Goal: Task Accomplishment & Management: Use online tool/utility

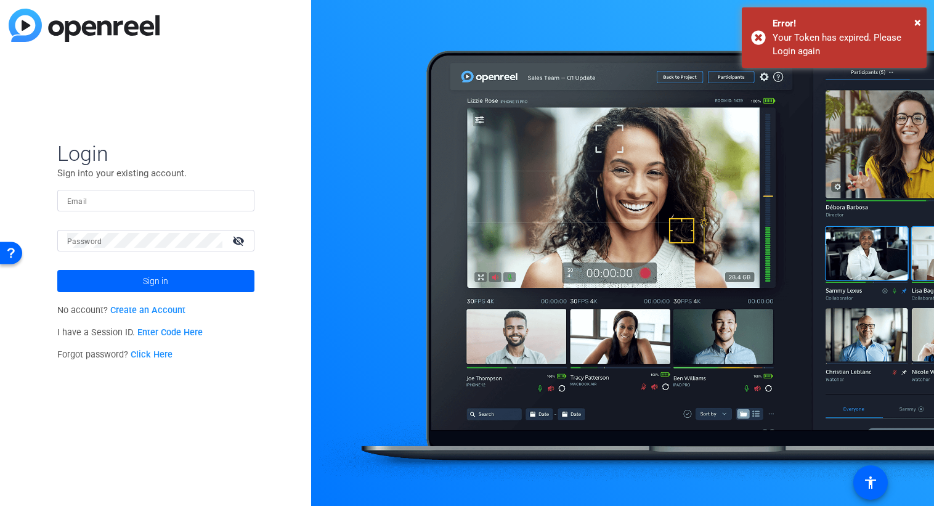
click at [160, 189] on form "Login Sign into your existing account. Email Password visibility_off Sign in" at bounding box center [155, 216] width 197 height 152
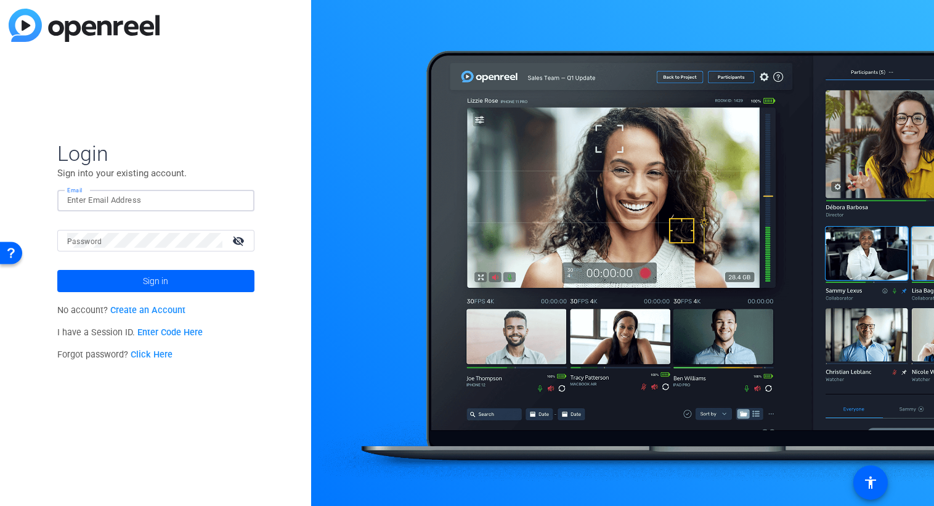
click at [152, 201] on input "Email" at bounding box center [155, 200] width 177 height 15
type input "[PERSON_NAME][EMAIL_ADDRESS][PERSON_NAME][DOMAIN_NAME]"
click at [57, 270] on button "Sign in" at bounding box center [155, 281] width 197 height 22
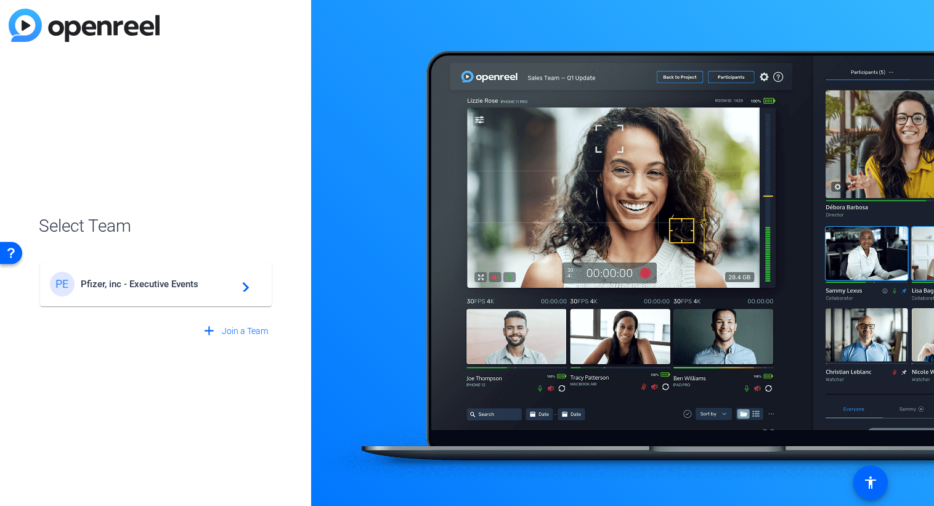
click at [172, 288] on span "Pfizer, inc - Executive Events" at bounding box center [158, 283] width 154 height 11
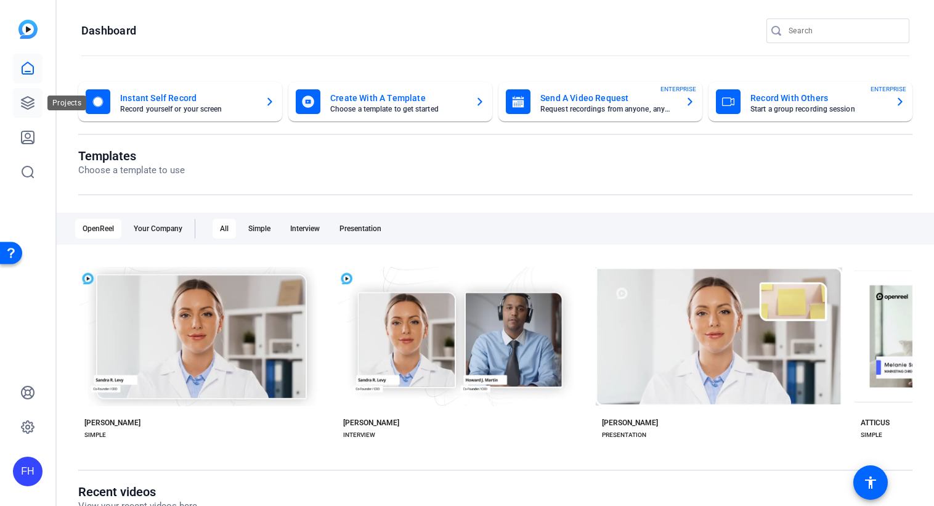
click at [29, 105] on icon at bounding box center [28, 103] width 12 height 12
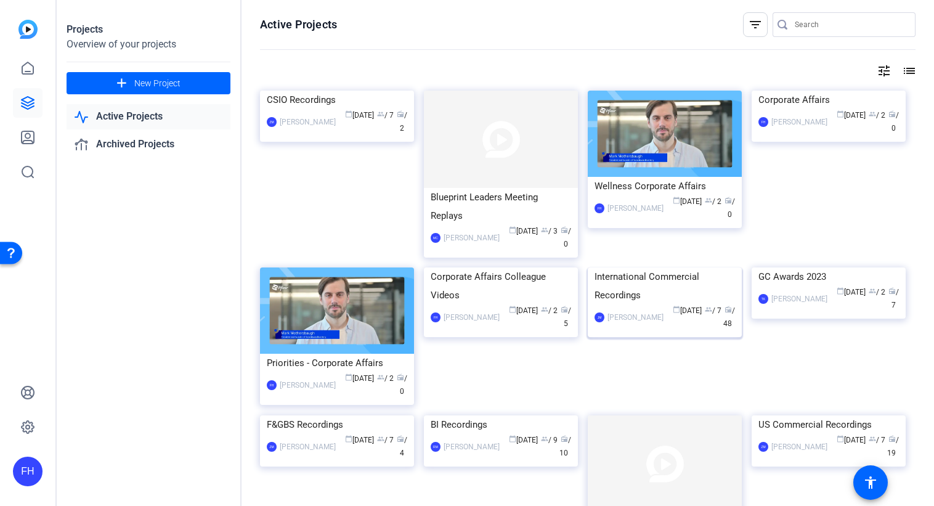
click at [648, 267] on img at bounding box center [665, 267] width 154 height 0
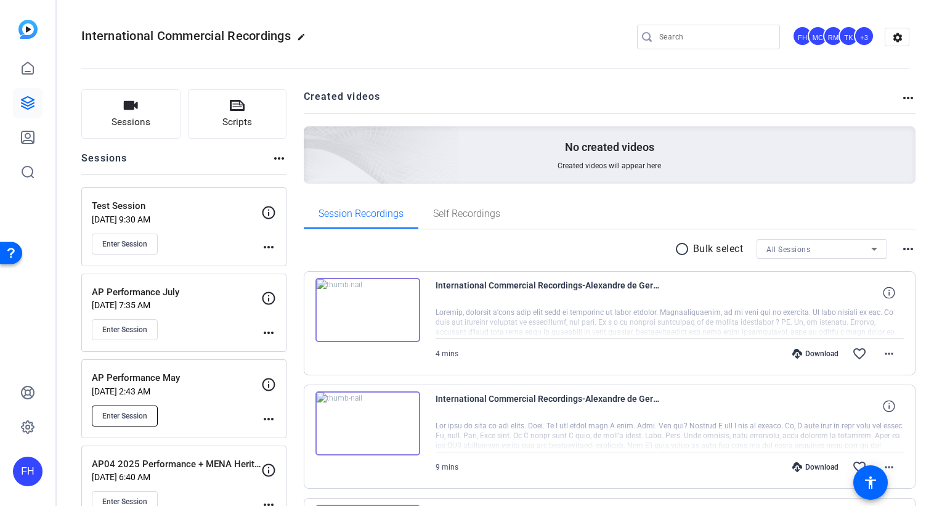
click at [131, 416] on span "Enter Session" at bounding box center [124, 416] width 45 height 10
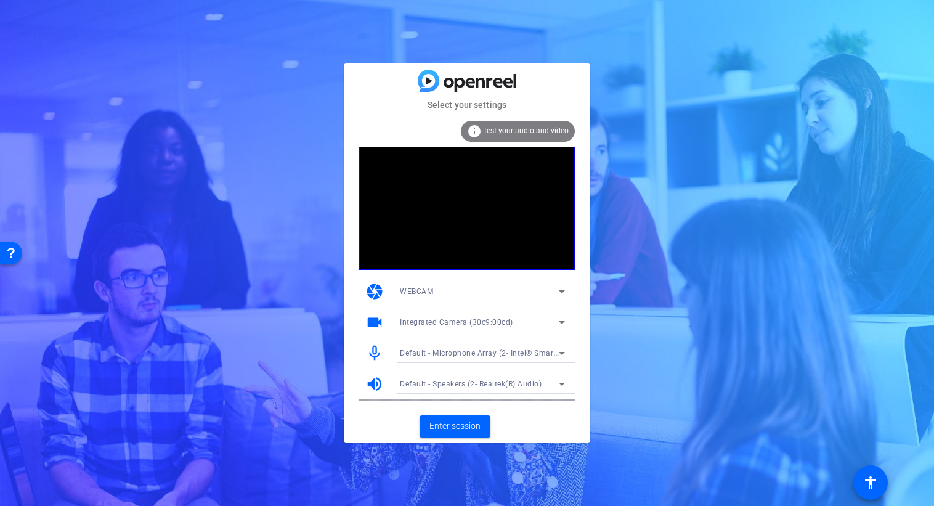
click at [530, 336] on div at bounding box center [482, 339] width 185 height 14
click at [471, 424] on span "Enter session" at bounding box center [454, 425] width 51 height 13
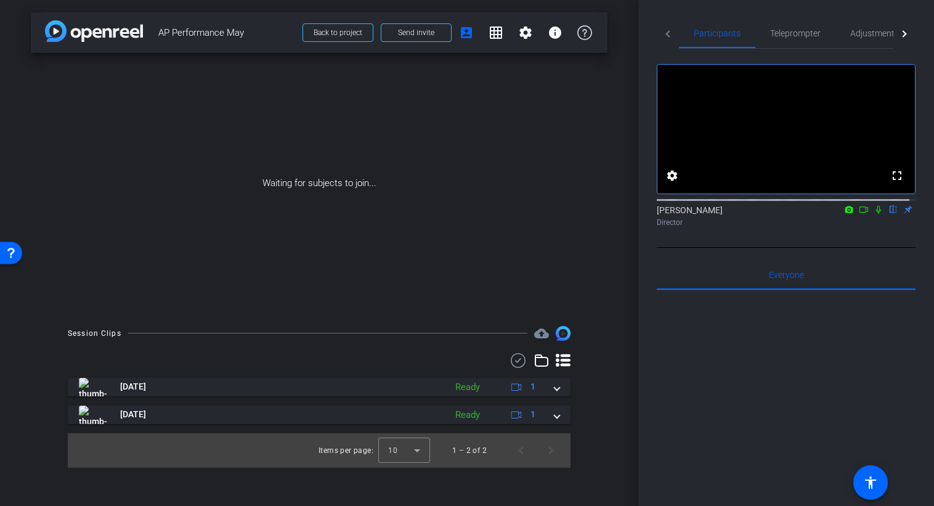
click at [873, 214] on icon at bounding box center [878, 209] width 10 height 9
click at [859, 212] on icon at bounding box center [863, 209] width 9 height 6
click at [671, 397] on div at bounding box center [786, 442] width 259 height 305
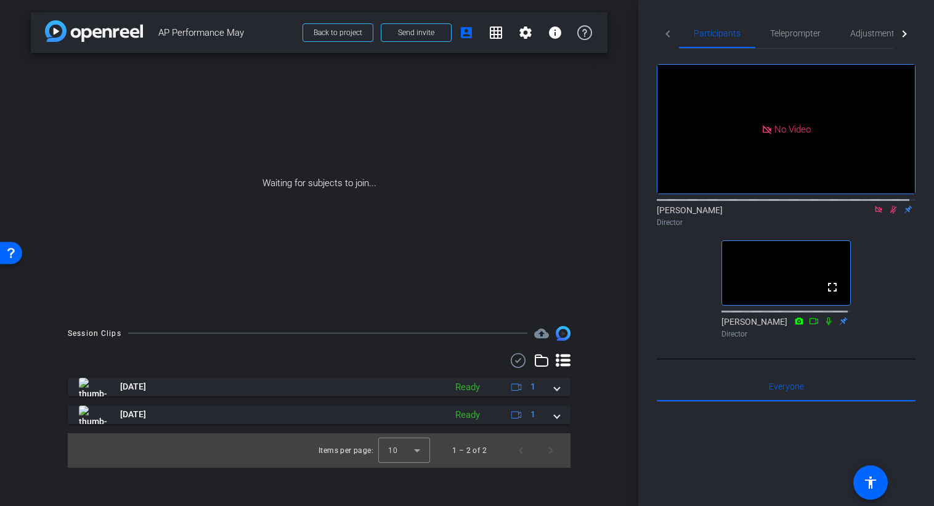
click at [878, 215] on mat-icon at bounding box center [878, 209] width 15 height 11
click at [873, 214] on icon at bounding box center [878, 209] width 10 height 9
click at [525, 35] on mat-icon "settings" at bounding box center [525, 32] width 15 height 15
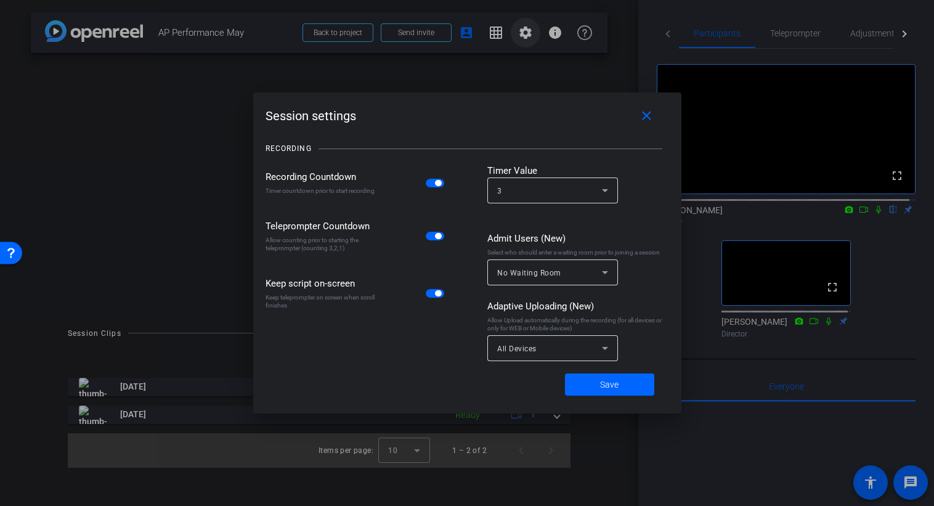
click at [525, 35] on div at bounding box center [467, 253] width 934 height 506
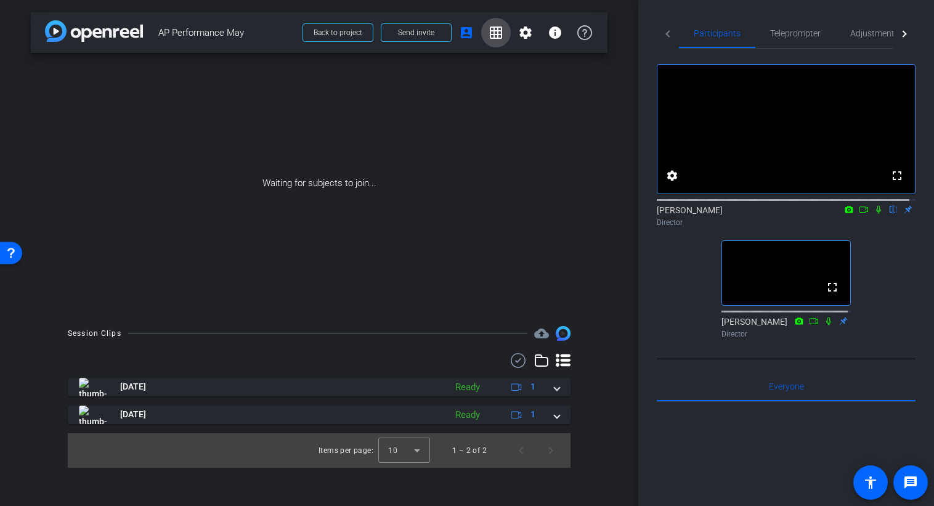
click at [498, 31] on mat-icon "grid_on" at bounding box center [495, 32] width 15 height 15
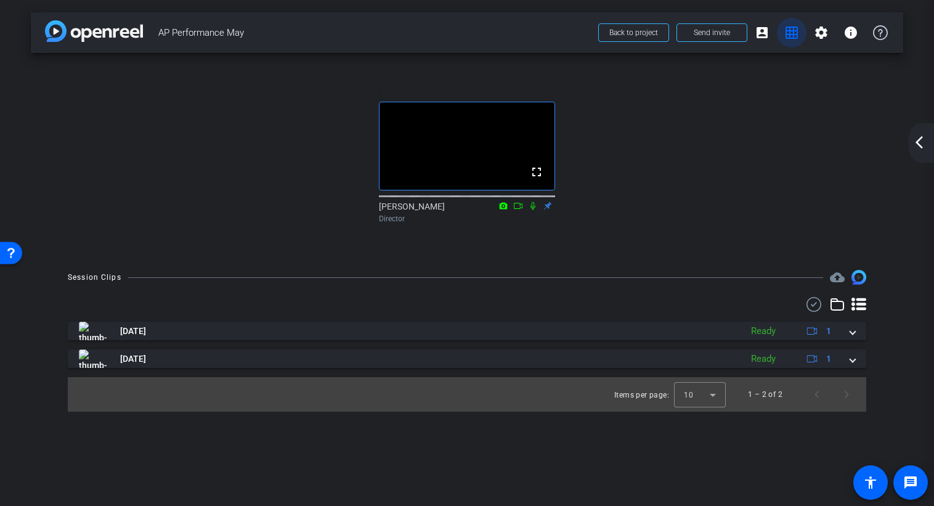
click at [792, 30] on mat-icon "grid_on" at bounding box center [791, 32] width 15 height 15
click at [789, 36] on mat-icon "grid_on" at bounding box center [791, 32] width 15 height 15
click at [774, 31] on span at bounding box center [762, 33] width 30 height 30
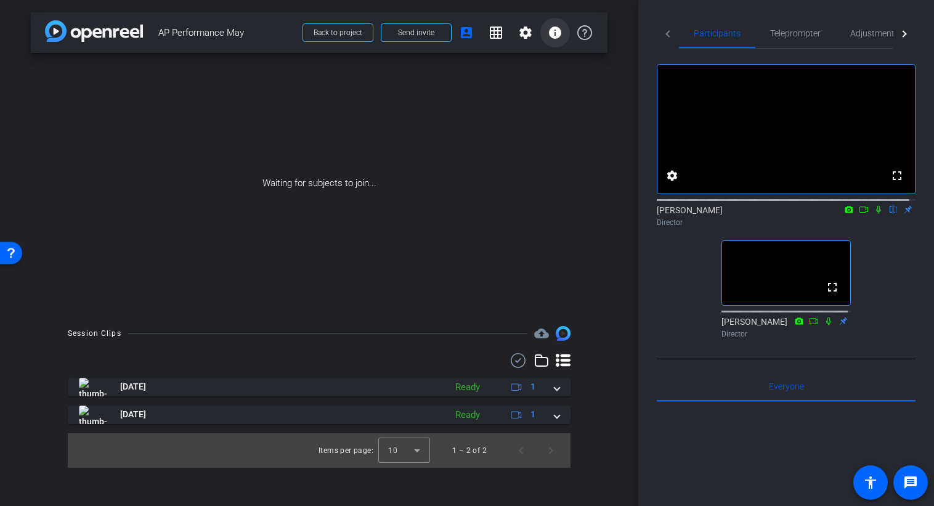
click at [555, 32] on mat-icon "info" at bounding box center [555, 32] width 15 height 15
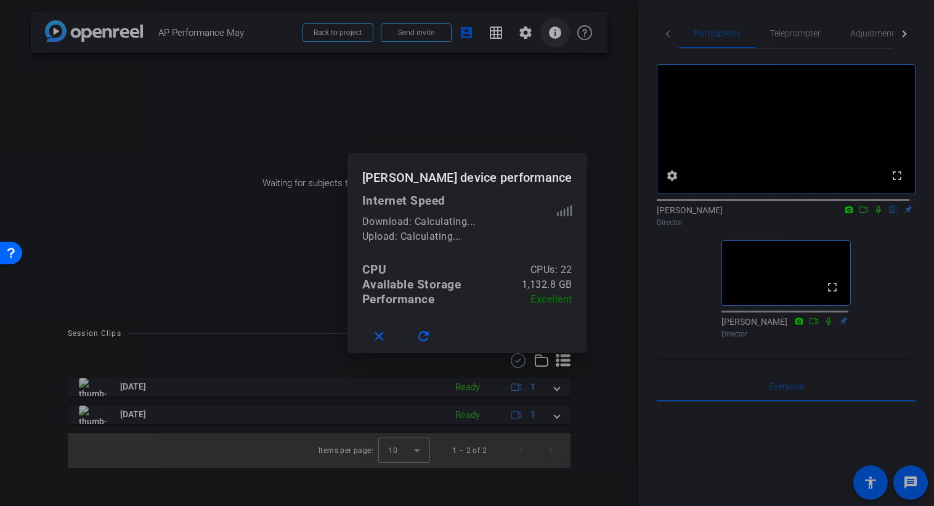
click at [555, 32] on div at bounding box center [467, 253] width 934 height 506
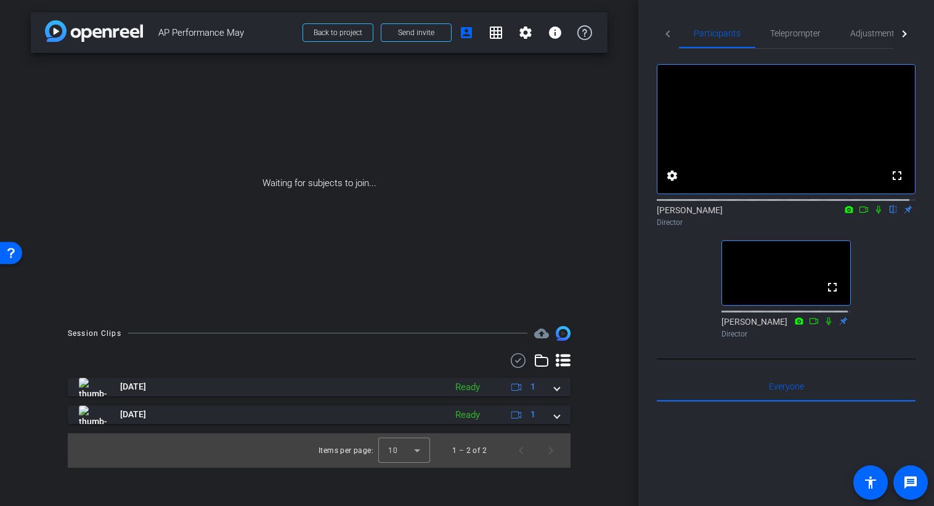
click at [451, 198] on div "Waiting for subjects to join..." at bounding box center [319, 183] width 576 height 261
click at [585, 38] on icon at bounding box center [584, 32] width 15 height 15
click at [557, 38] on mat-icon "info" at bounding box center [555, 32] width 15 height 15
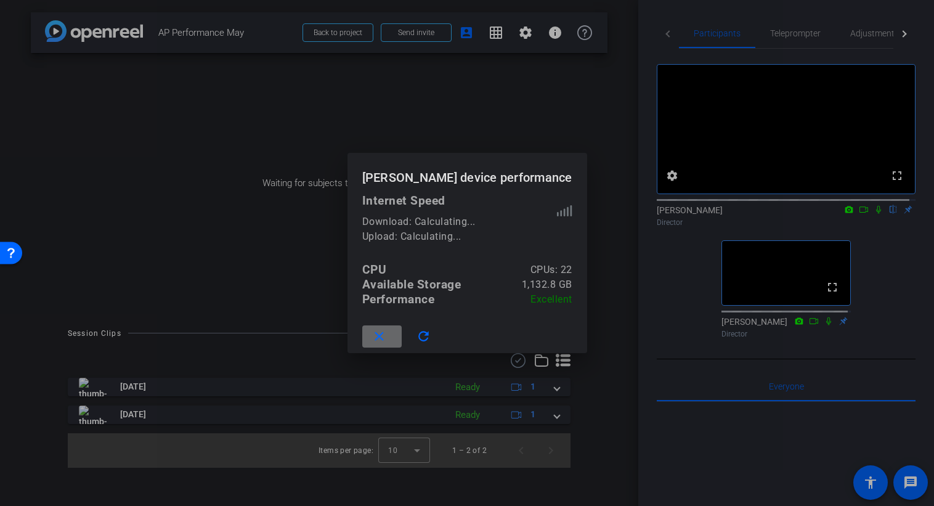
click at [379, 336] on mat-icon "close" at bounding box center [378, 336] width 15 height 15
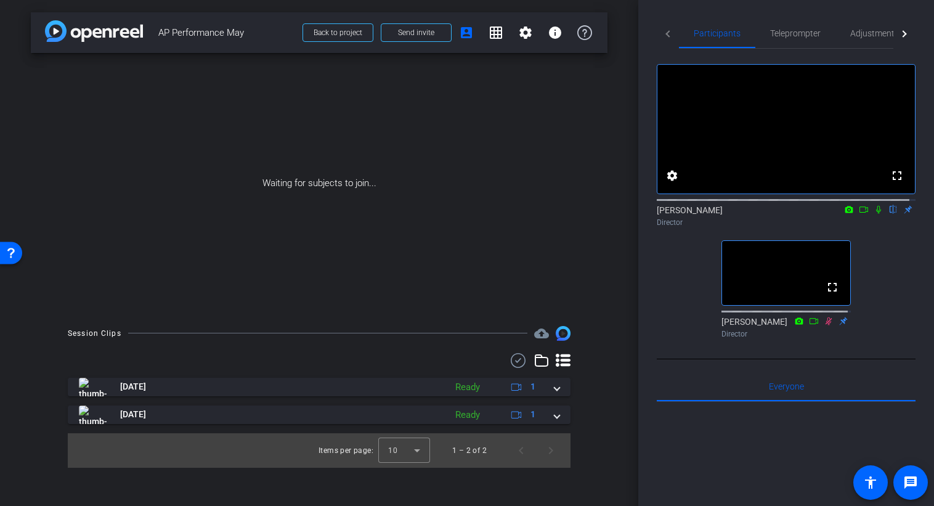
click at [859, 214] on icon at bounding box center [864, 209] width 10 height 9
click at [891, 214] on icon at bounding box center [893, 210] width 5 height 8
click at [874, 214] on icon at bounding box center [878, 209] width 10 height 9
click at [875, 214] on icon at bounding box center [878, 210] width 7 height 8
click at [423, 38] on span at bounding box center [416, 33] width 70 height 30
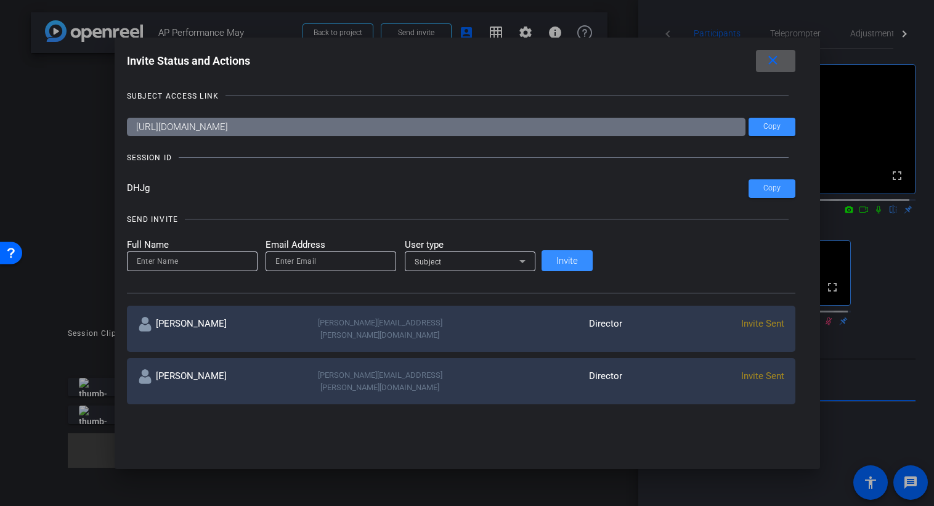
click at [765, 65] on mat-icon "close" at bounding box center [772, 60] width 15 height 15
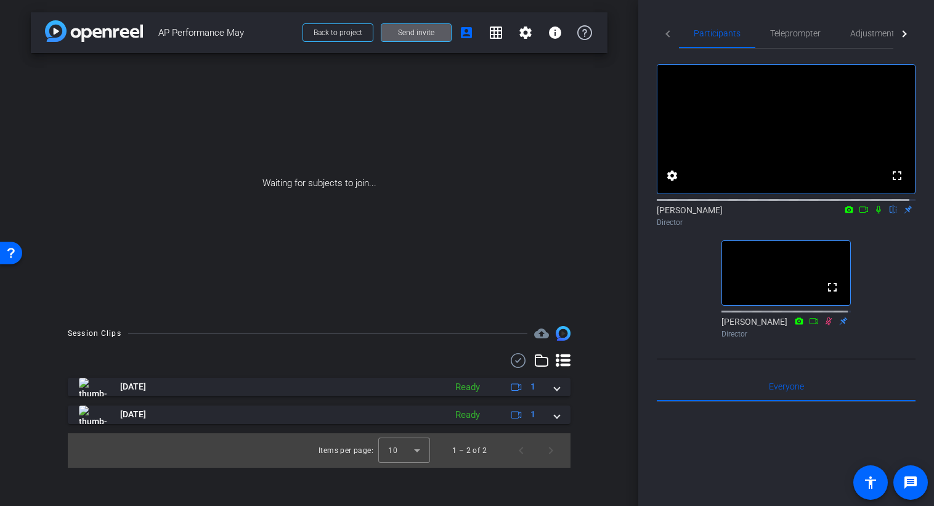
click at [415, 267] on div "Waiting for subjects to join..." at bounding box center [319, 183] width 576 height 261
click at [873, 214] on icon at bounding box center [878, 209] width 10 height 9
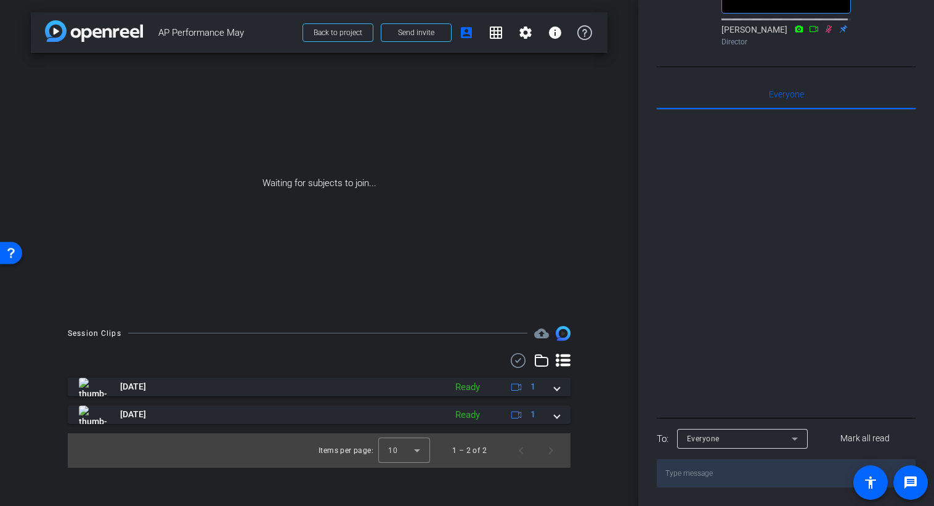
click at [927, 118] on div "Participants Teleprompter Adjustments Live fullscreen settings Fred Hendricks f…" at bounding box center [786, 253] width 296 height 506
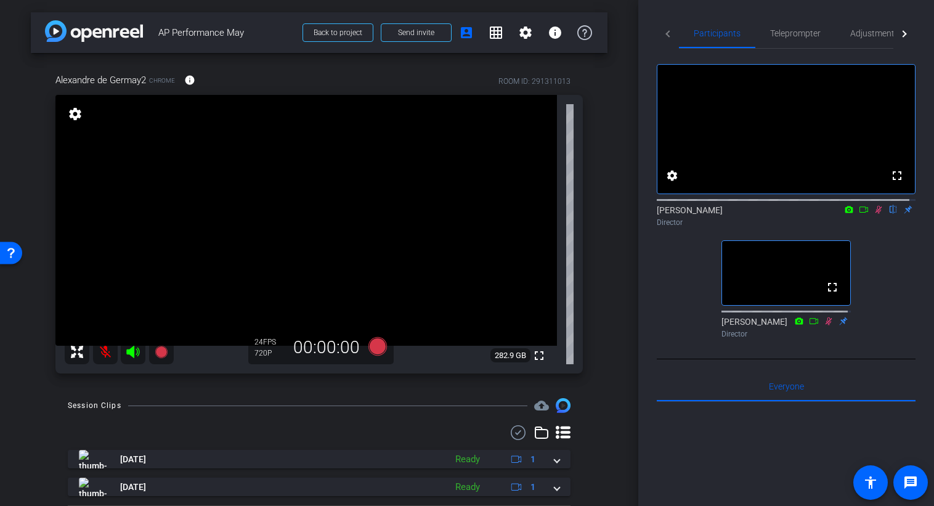
click at [873, 214] on icon at bounding box center [878, 209] width 10 height 9
click at [876, 214] on icon at bounding box center [878, 210] width 5 height 8
click at [873, 214] on icon at bounding box center [878, 209] width 10 height 9
click at [876, 214] on icon at bounding box center [878, 210] width 5 height 8
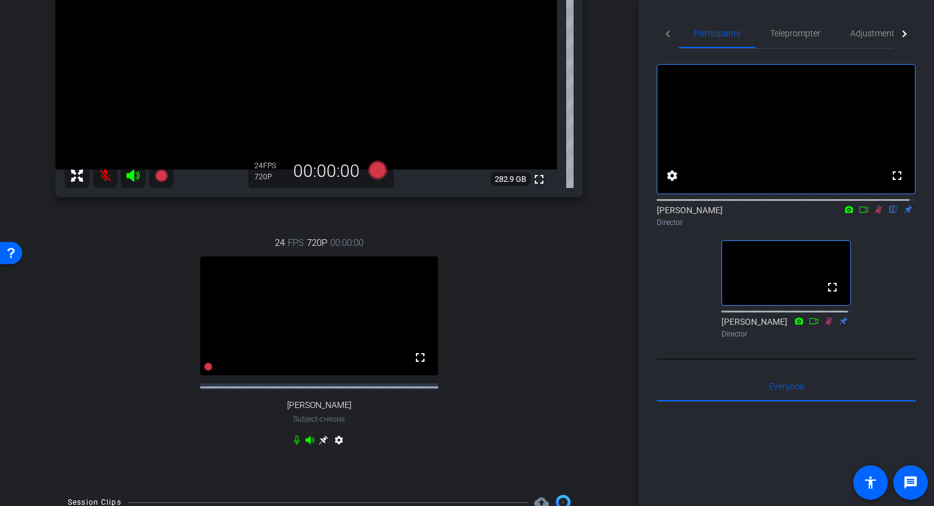
scroll to position [179, 0]
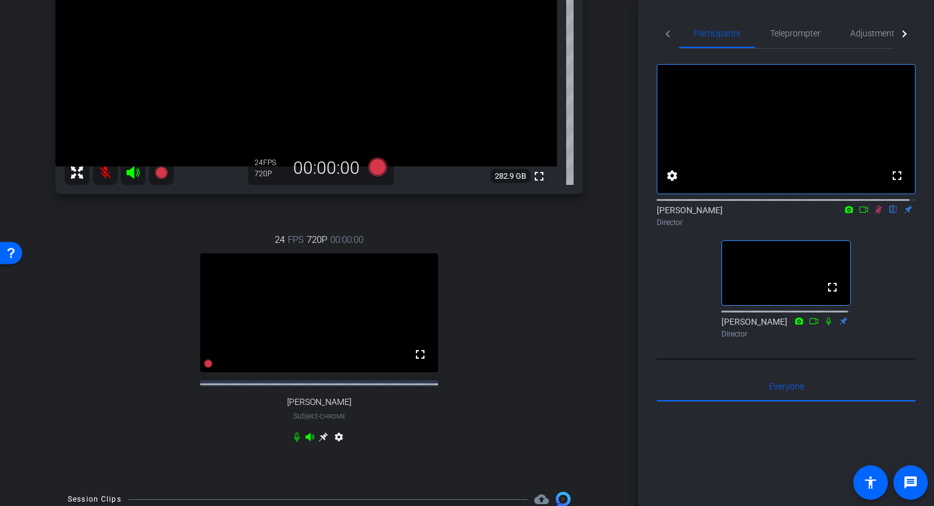
click at [871, 215] on mat-icon at bounding box center [878, 209] width 15 height 11
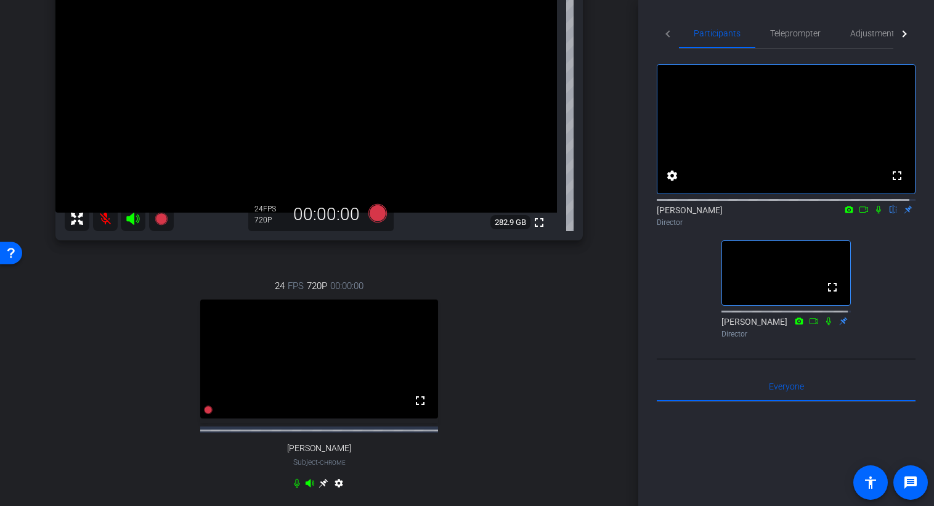
scroll to position [118, 0]
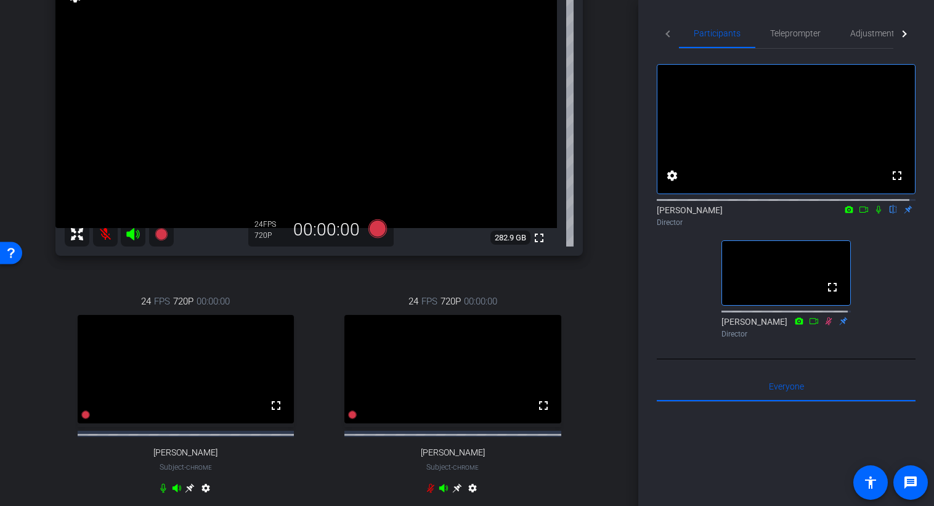
click at [873, 214] on icon at bounding box center [878, 209] width 10 height 9
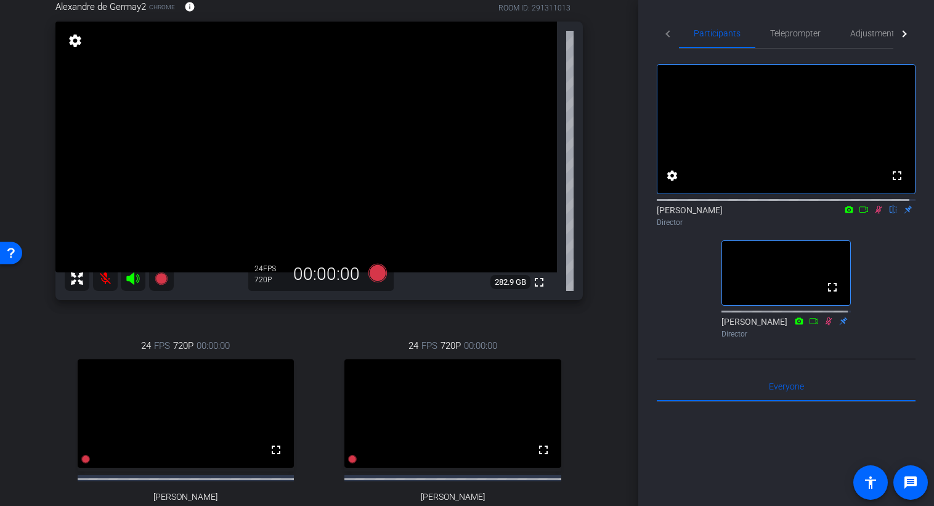
scroll to position [64, 0]
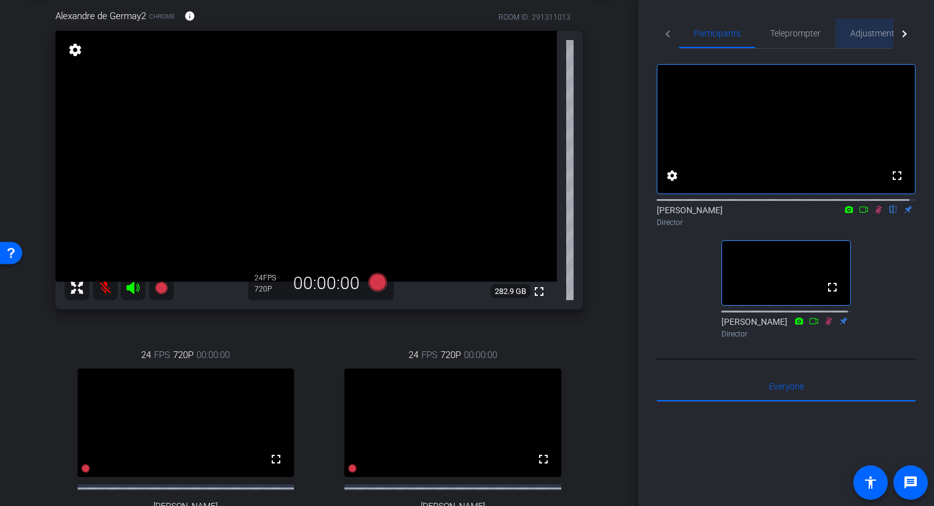
click at [875, 34] on span "Adjustments" at bounding box center [874, 33] width 49 height 9
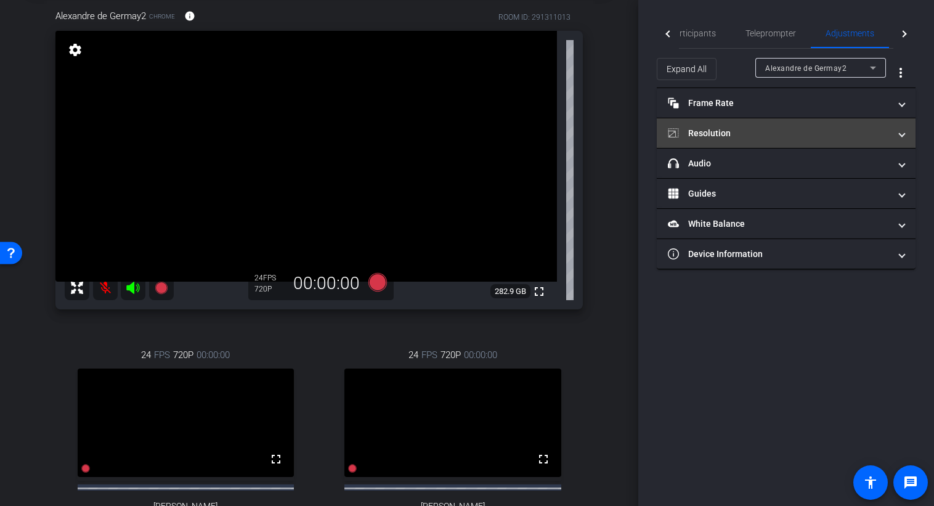
click at [861, 130] on mat-panel-title "Resolution" at bounding box center [779, 133] width 222 height 13
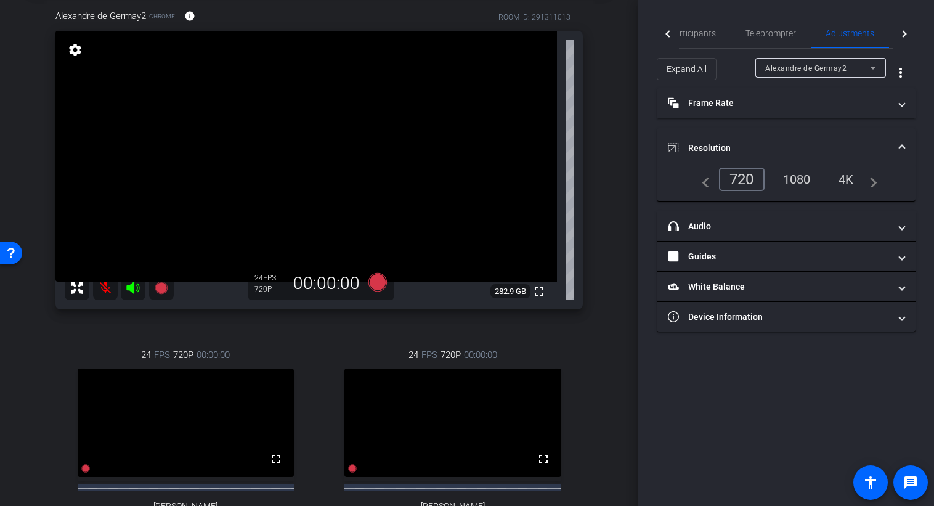
click at [795, 179] on div "1080" at bounding box center [797, 179] width 46 height 21
click at [691, 33] on span "Participants" at bounding box center [692, 33] width 47 height 9
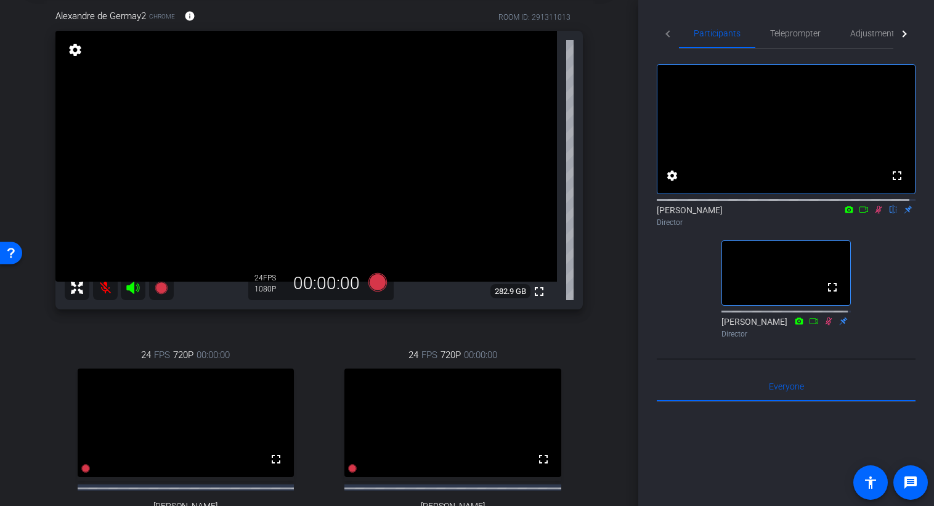
click at [874, 214] on icon at bounding box center [878, 209] width 10 height 9
click at [876, 214] on icon at bounding box center [878, 210] width 5 height 8
click at [875, 214] on icon at bounding box center [878, 210] width 7 height 8
click at [860, 212] on icon at bounding box center [863, 209] width 9 height 6
click at [888, 214] on icon at bounding box center [893, 209] width 10 height 9
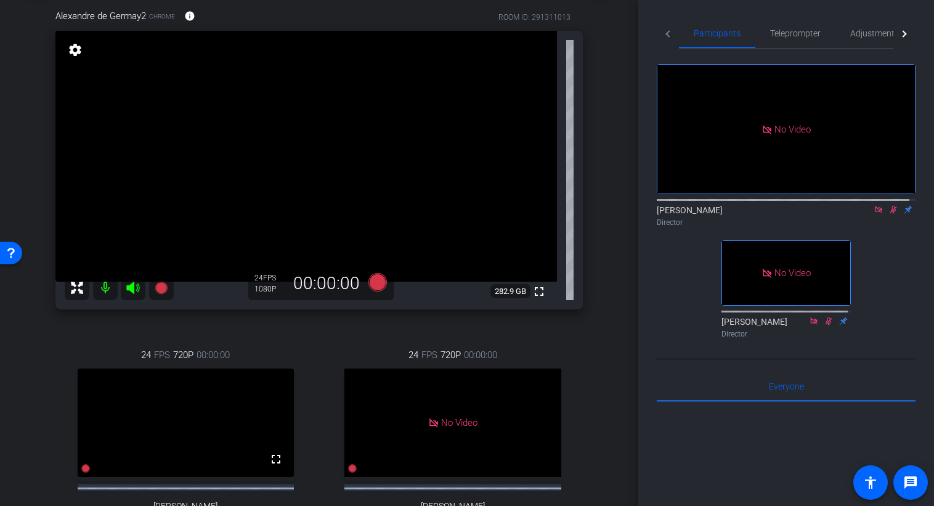
click at [888, 214] on icon at bounding box center [893, 209] width 10 height 9
click at [890, 214] on icon at bounding box center [893, 210] width 7 height 8
click at [159, 289] on icon at bounding box center [161, 287] width 12 height 12
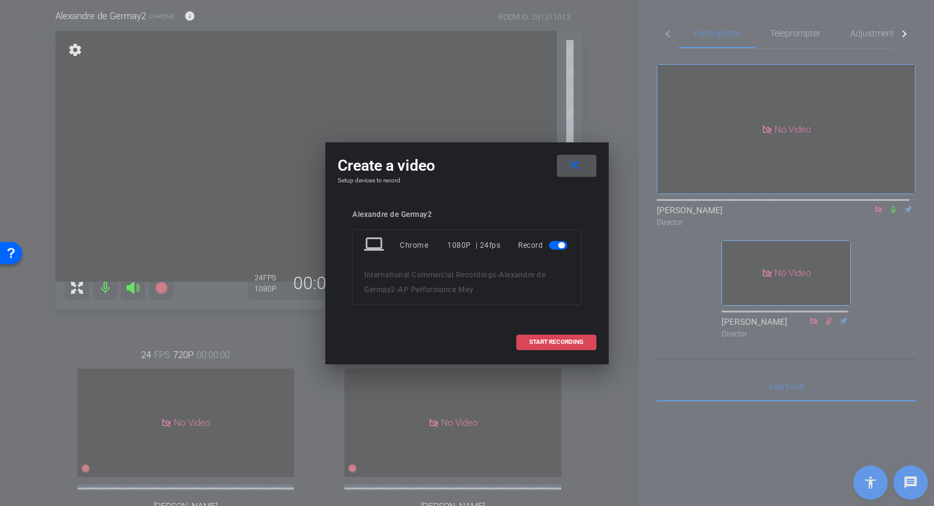
click at [555, 341] on span "START RECORDING" at bounding box center [556, 342] width 54 height 6
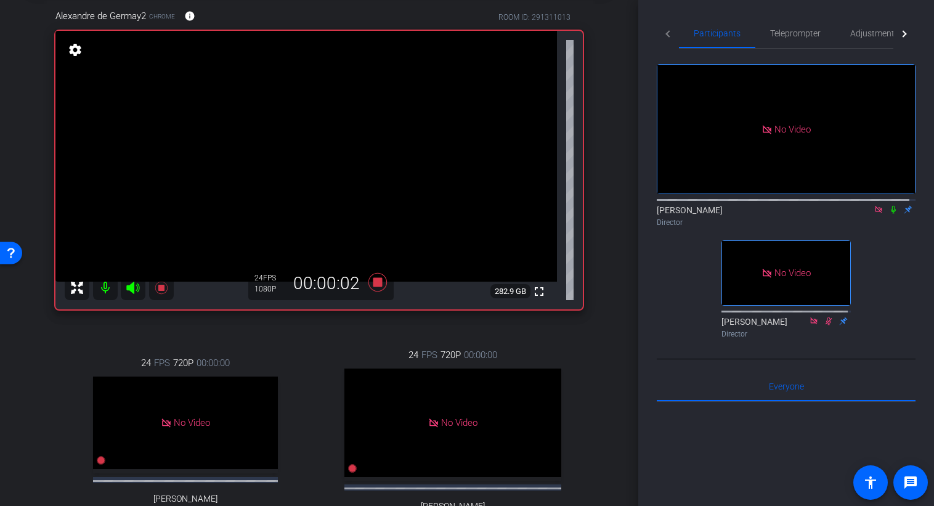
click at [888, 214] on icon at bounding box center [893, 209] width 10 height 9
click at [162, 286] on icon at bounding box center [161, 287] width 12 height 12
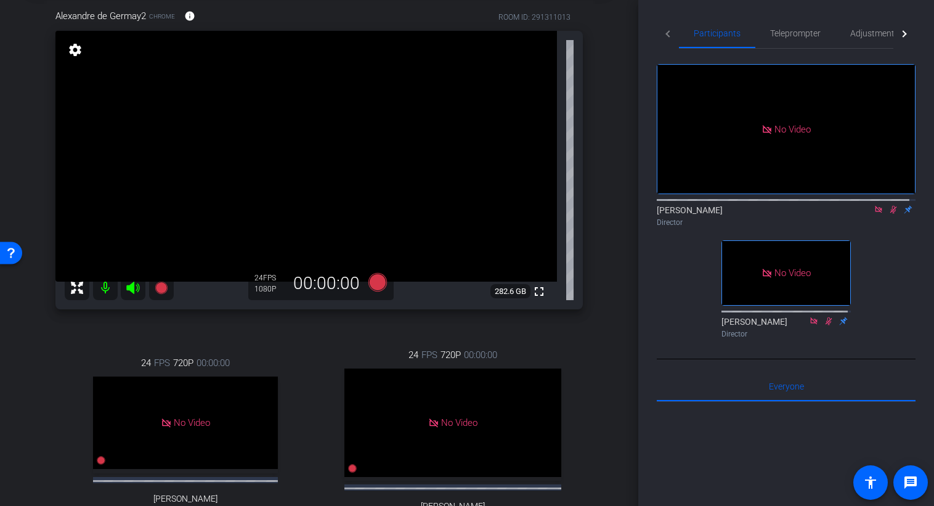
click at [890, 214] on icon at bounding box center [893, 210] width 7 height 8
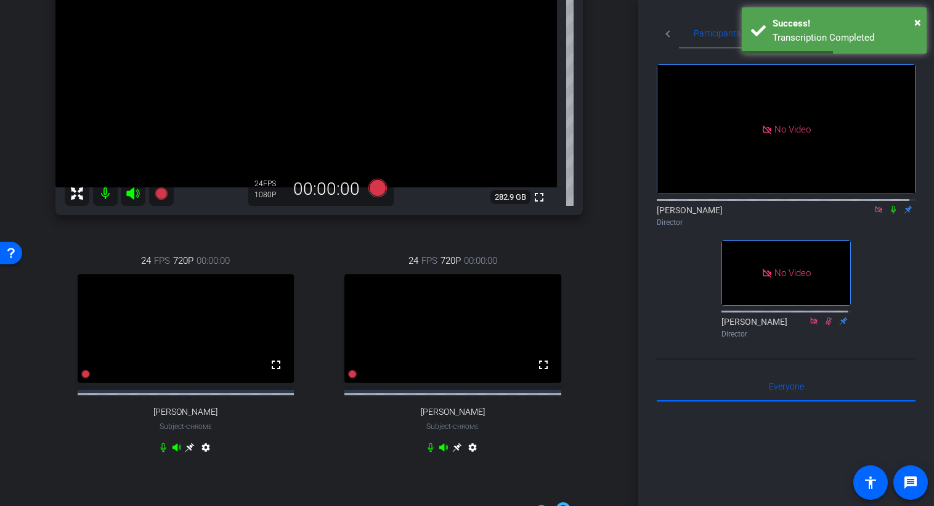
scroll to position [149, 0]
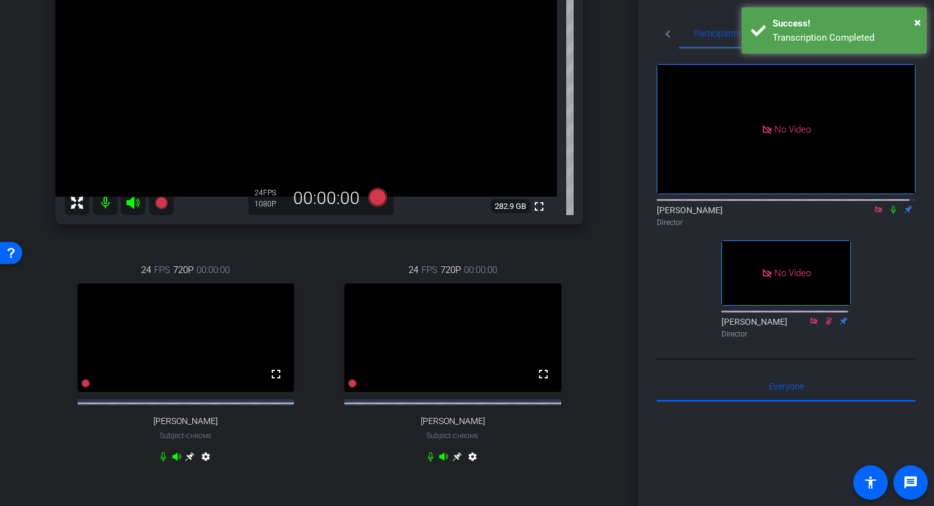
click at [888, 214] on icon at bounding box center [893, 209] width 10 height 9
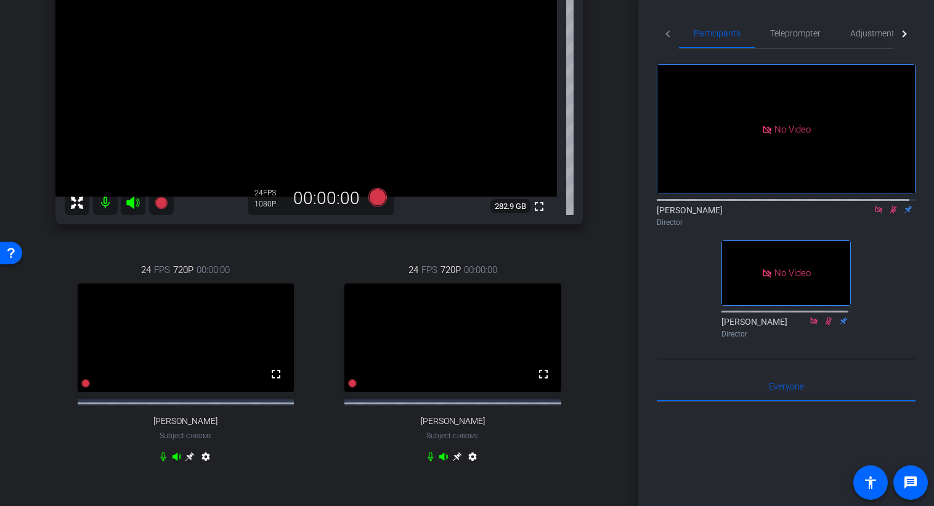
click at [890, 214] on icon at bounding box center [893, 210] width 7 height 8
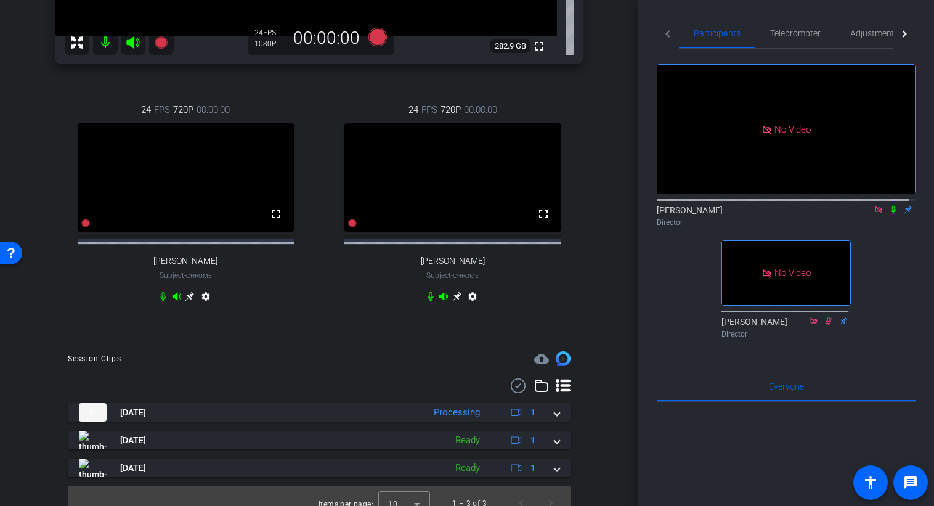
scroll to position [338, 0]
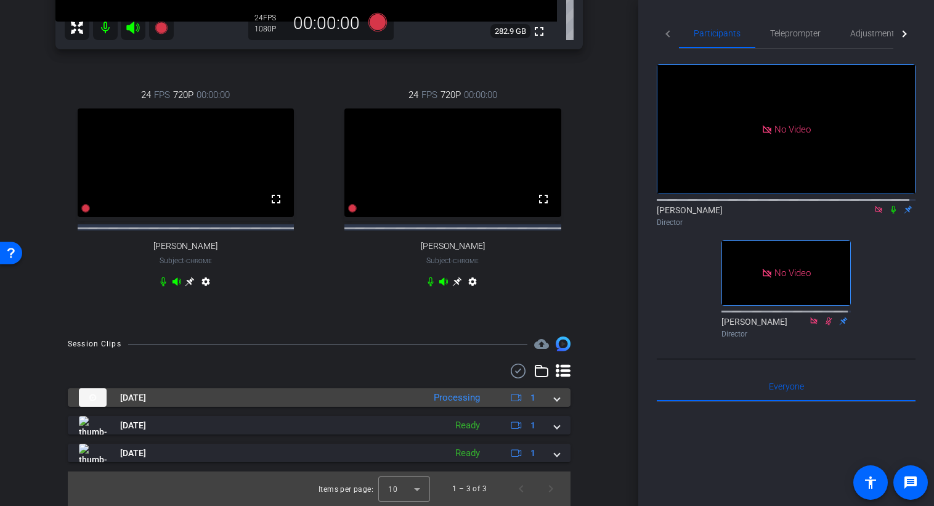
click at [554, 400] on span at bounding box center [556, 397] width 5 height 13
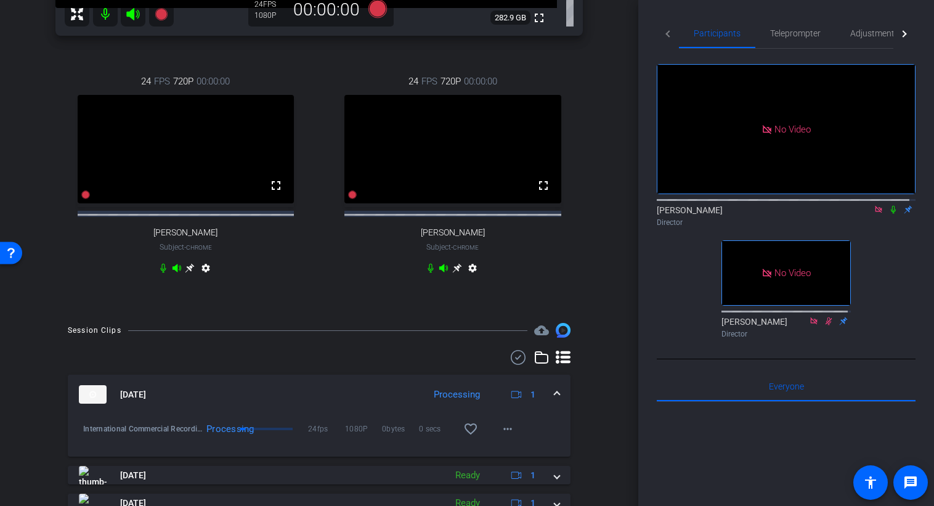
click at [888, 214] on icon at bounding box center [893, 209] width 10 height 9
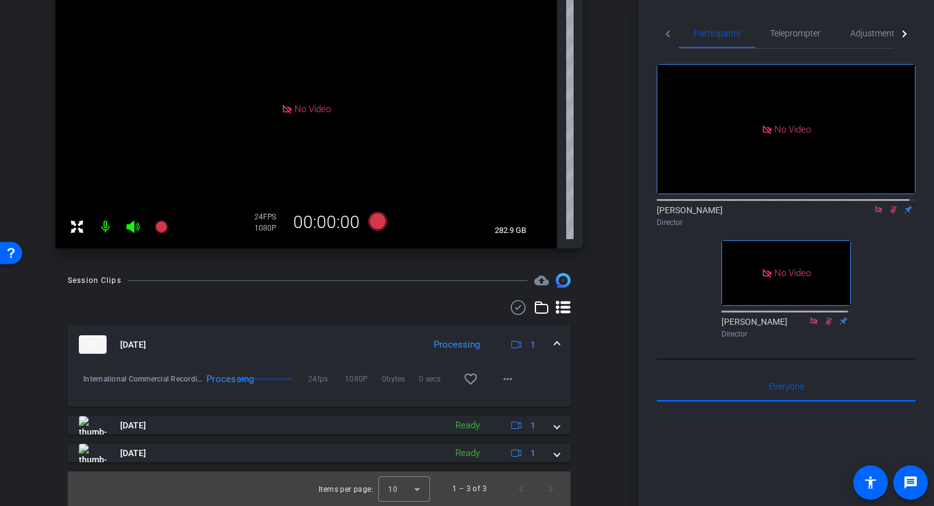
scroll to position [52, 0]
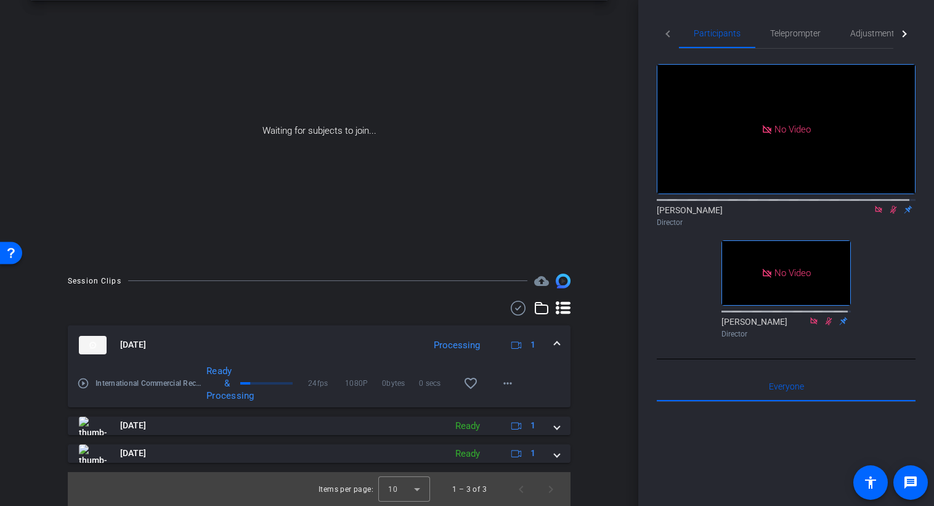
click at [119, 96] on div "Waiting for subjects to join..." at bounding box center [319, 131] width 576 height 261
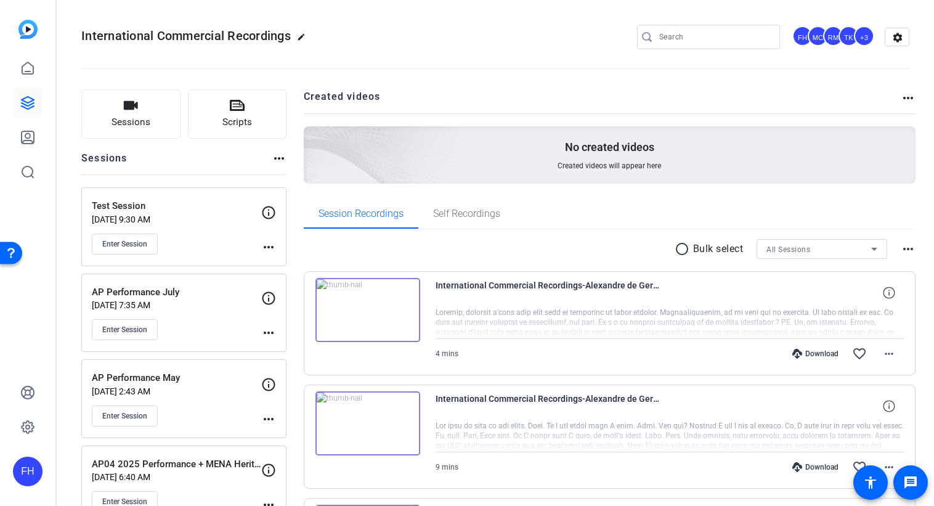
click at [198, 390] on p "[DATE] 2:43 AM" at bounding box center [176, 391] width 169 height 10
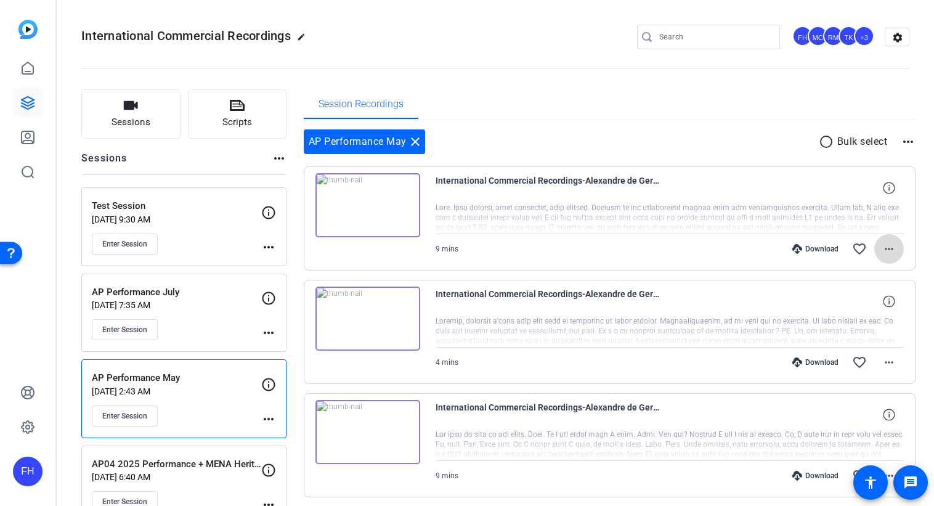
click at [882, 251] on mat-icon "more_horiz" at bounding box center [888, 248] width 15 height 15
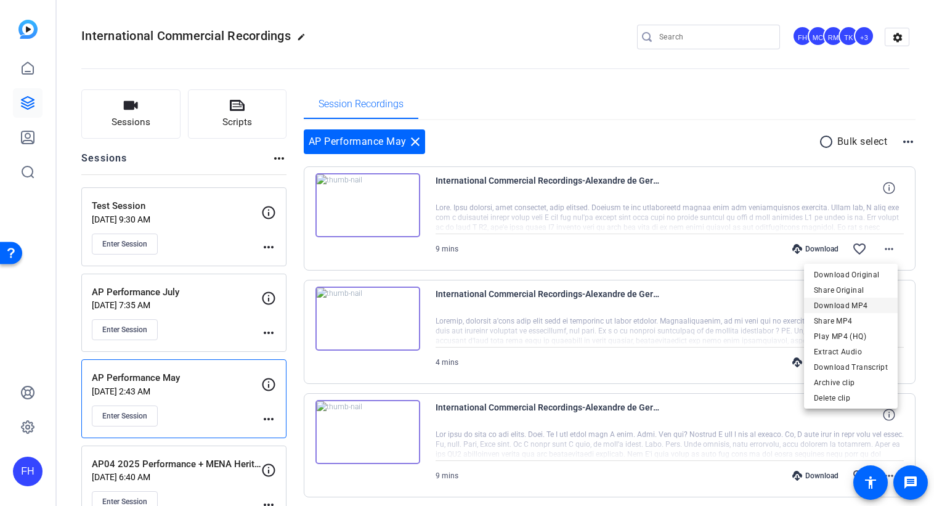
click at [865, 302] on span "Download MP4" at bounding box center [851, 304] width 74 height 15
